Goal: Transaction & Acquisition: Subscribe to service/newsletter

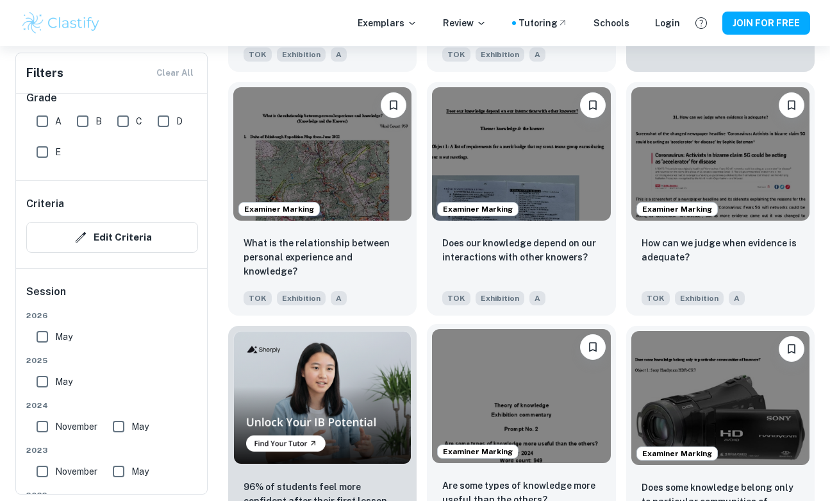
scroll to position [617, 0]
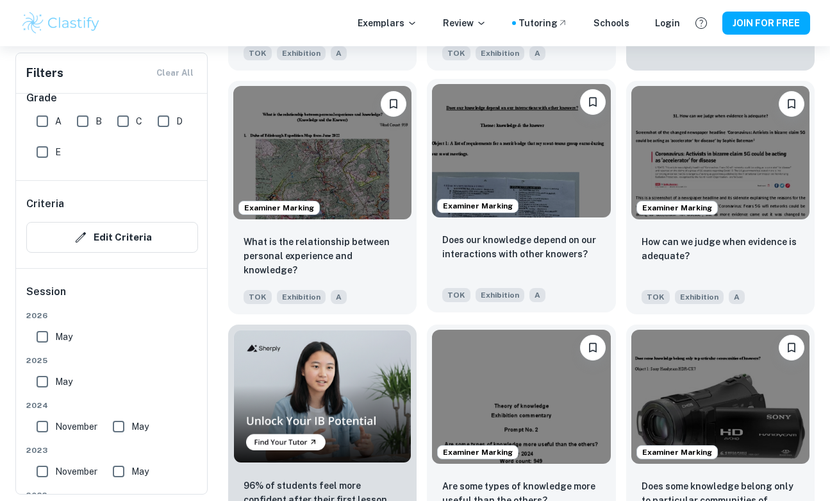
click at [515, 152] on img at bounding box center [521, 151] width 178 height 134
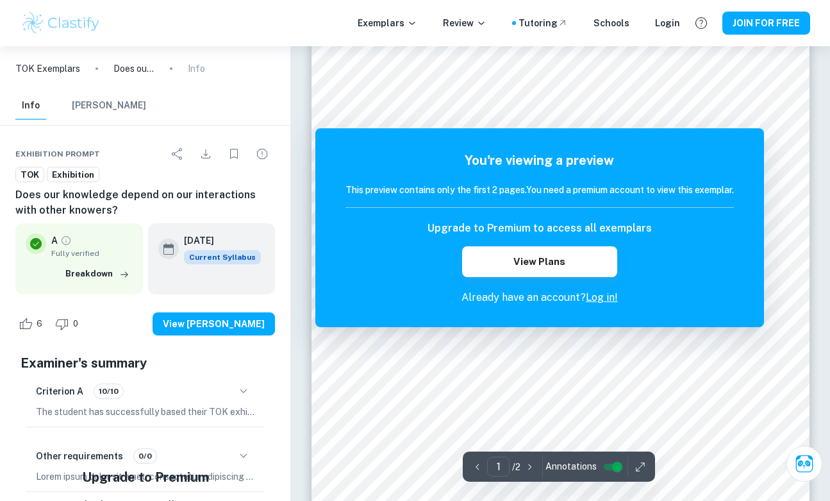
scroll to position [104, 0]
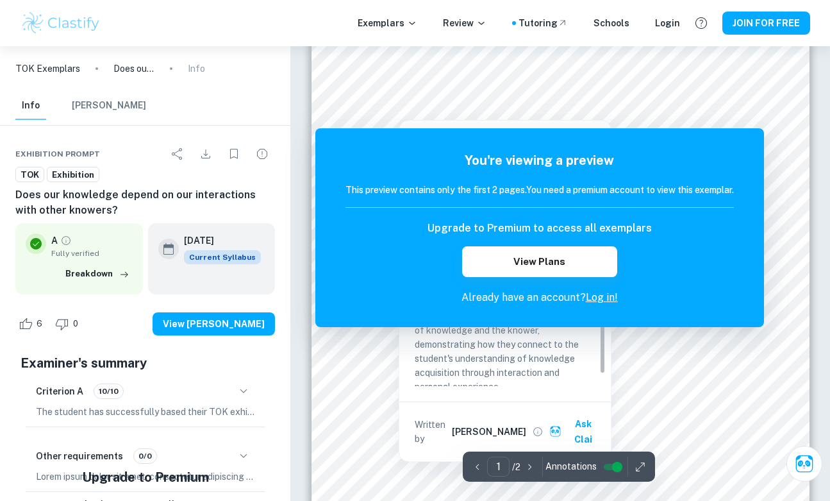
click at [518, 85] on div at bounding box center [552, 94] width 386 height 23
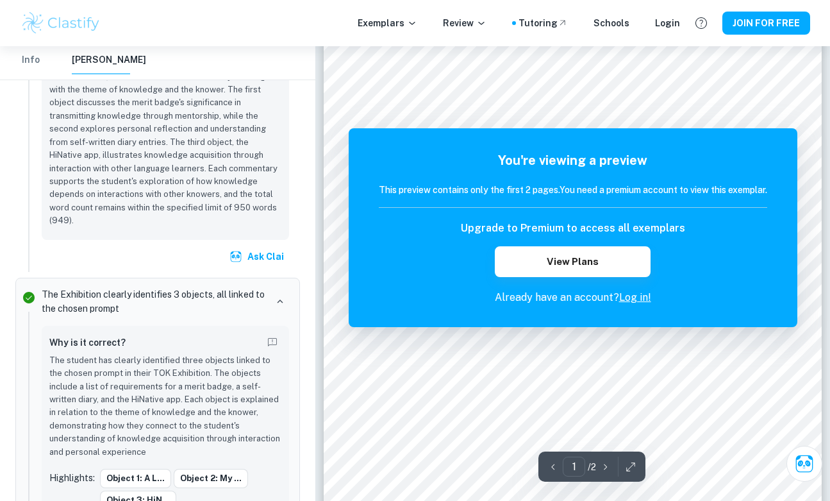
scroll to position [66, 0]
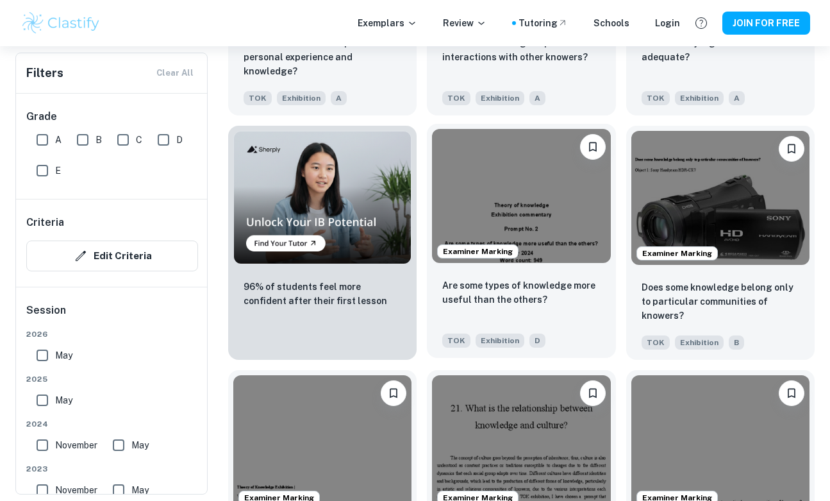
scroll to position [817, 0]
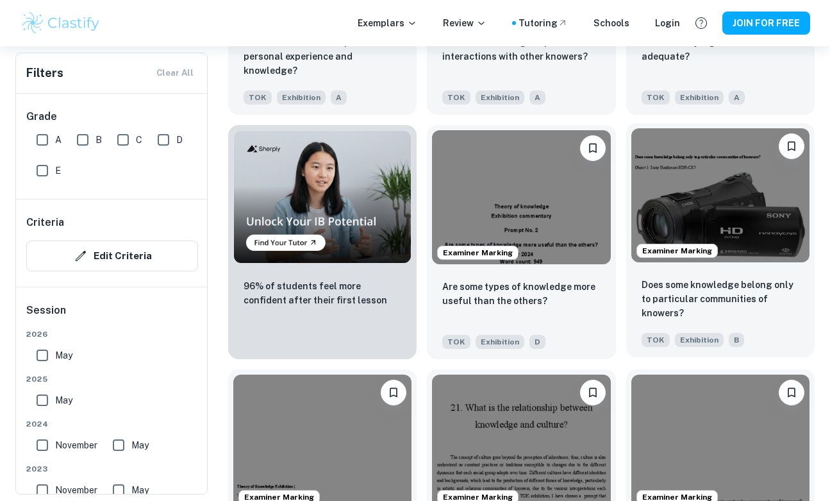
click at [670, 186] on img at bounding box center [720, 195] width 178 height 134
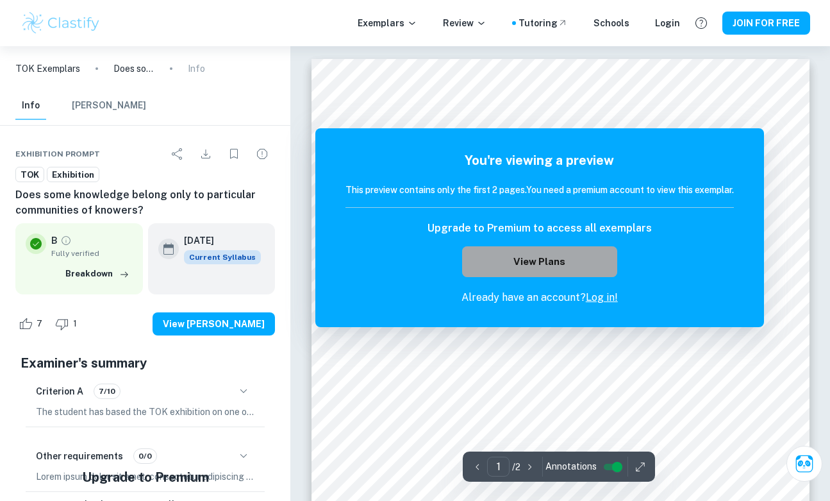
click at [560, 269] on button "View Plans" at bounding box center [539, 261] width 155 height 31
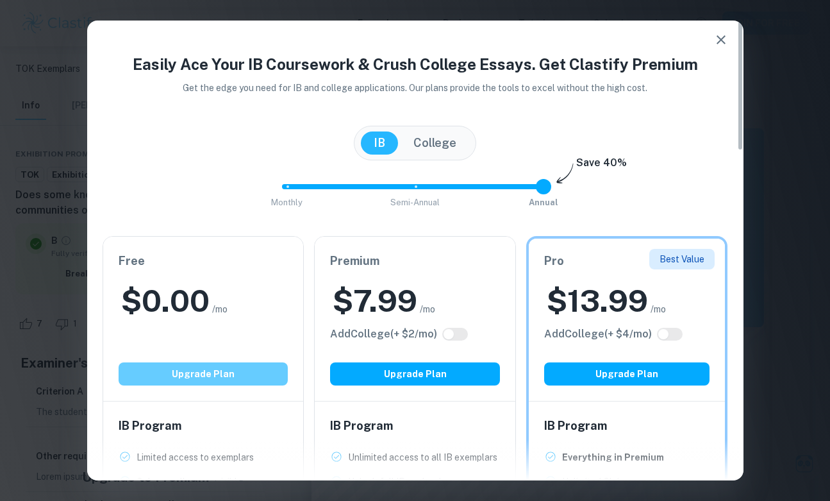
click at [206, 370] on button "Upgrade Plan" at bounding box center [204, 373] width 170 height 23
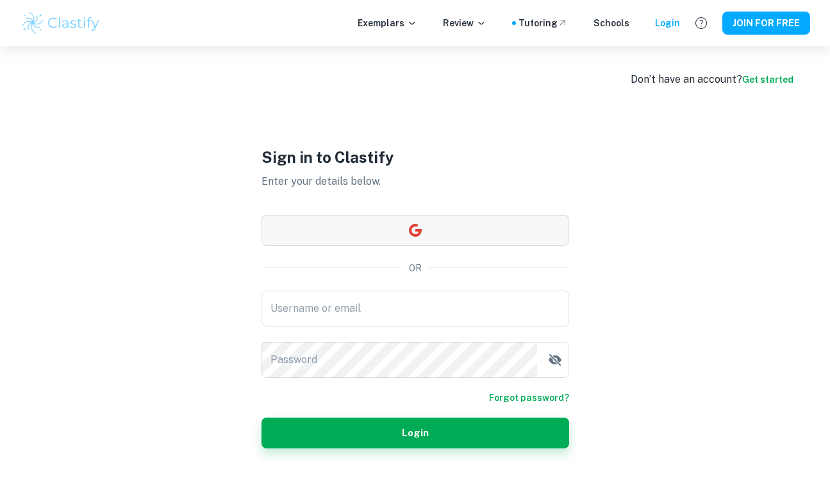
click at [338, 227] on button "button" at bounding box center [416, 230] width 308 height 31
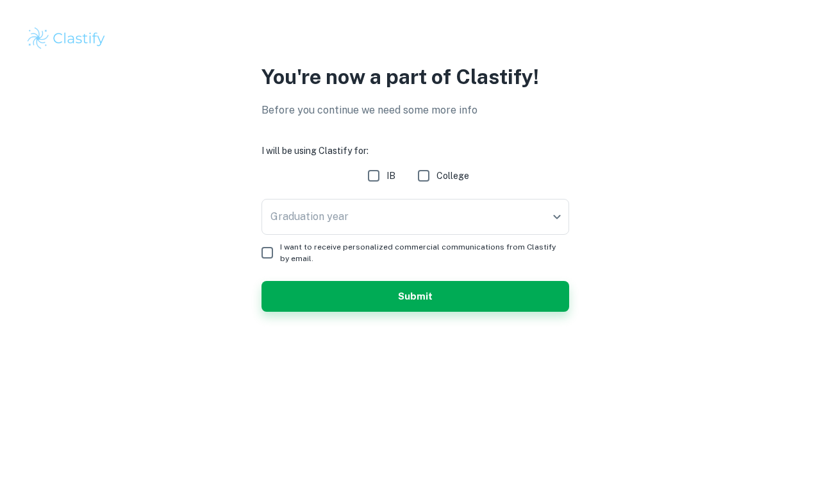
click at [376, 176] on input "IB" at bounding box center [374, 176] width 26 height 26
checkbox input "true"
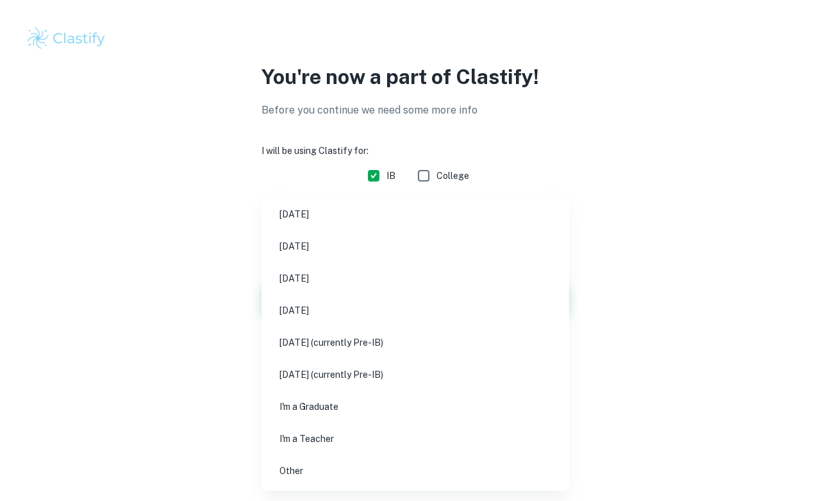
click at [367, 217] on body "We value your privacy We use cookies to enhance your browsing experience, serve…" at bounding box center [415, 250] width 830 height 501
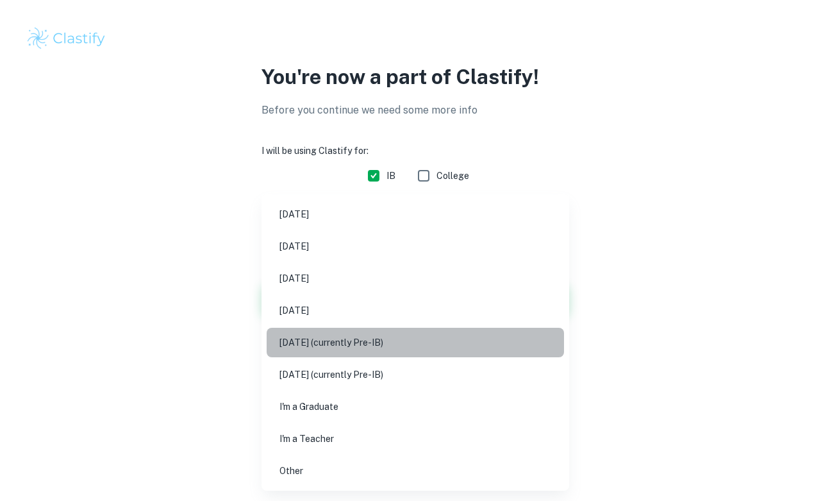
click at [353, 339] on li "May 2027 (currently Pre-IB)" at bounding box center [415, 342] width 297 height 29
type input "M27"
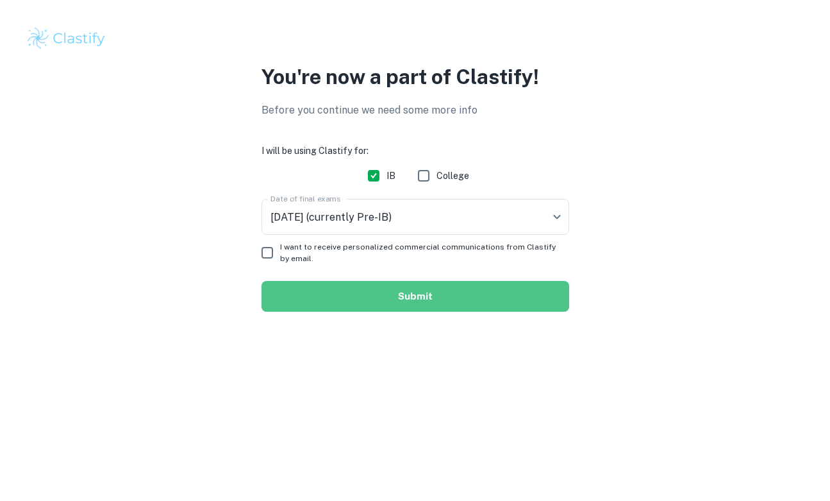
click at [292, 299] on button "Submit" at bounding box center [416, 296] width 308 height 31
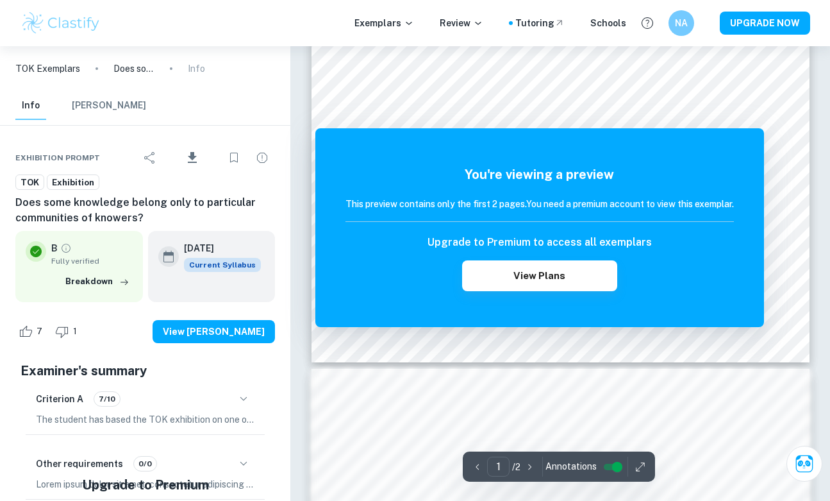
scroll to position [341, 0]
click at [404, 219] on div "This preview contains only the first 2 pages. You need a premium account to vie…" at bounding box center [540, 209] width 388 height 25
click at [397, 170] on h5 "You're viewing a preview" at bounding box center [540, 174] width 388 height 19
click at [467, 270] on button "View Plans" at bounding box center [539, 275] width 155 height 31
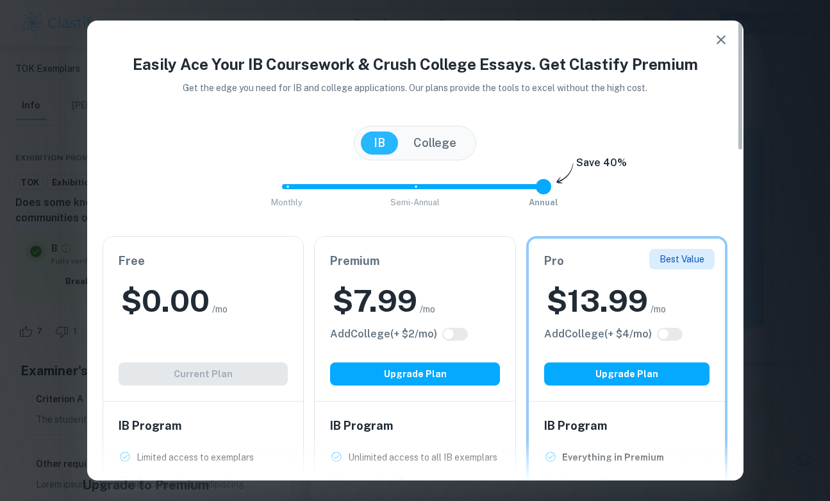
scroll to position [0, 0]
click at [727, 44] on icon "button" at bounding box center [720, 39] width 15 height 15
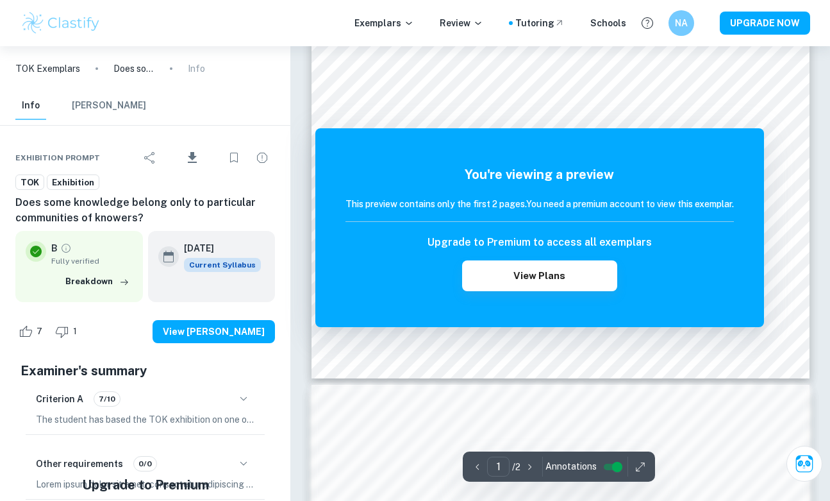
scroll to position [313, 0]
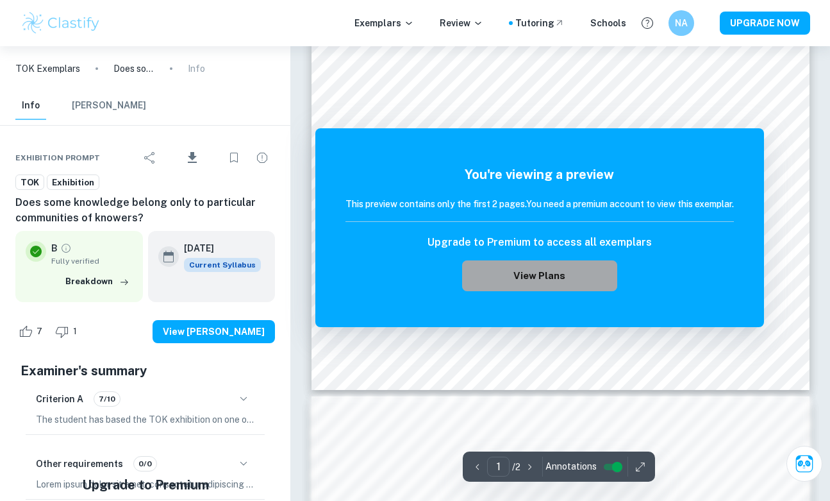
click at [493, 267] on button "View Plans" at bounding box center [539, 275] width 155 height 31
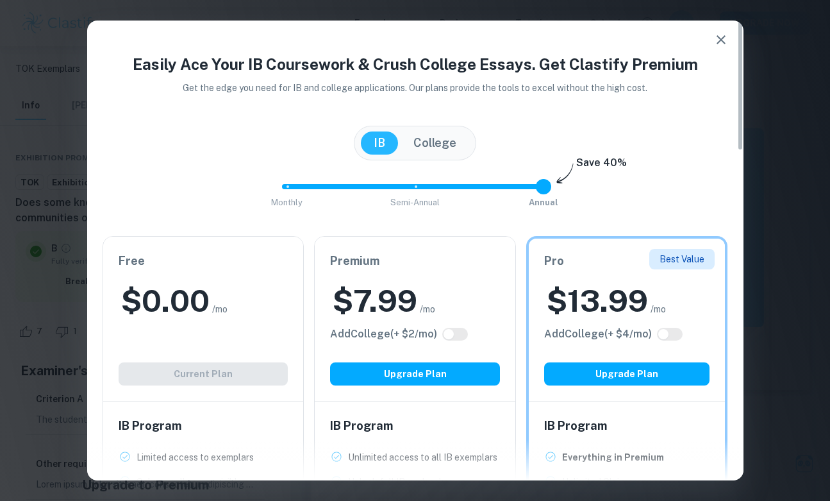
click at [713, 40] on icon "button" at bounding box center [720, 39] width 15 height 15
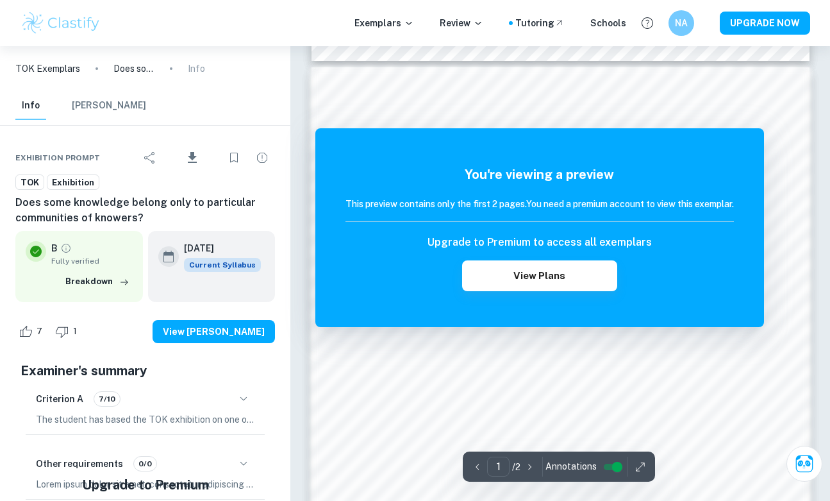
scroll to position [578, 0]
